Goal: Go to known website: Access a specific website the user already knows

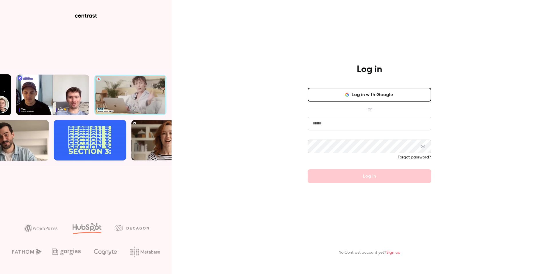
click at [349, 89] on button "Log in with Google" at bounding box center [368, 95] width 123 height 14
